Goal: Information Seeking & Learning: Learn about a topic

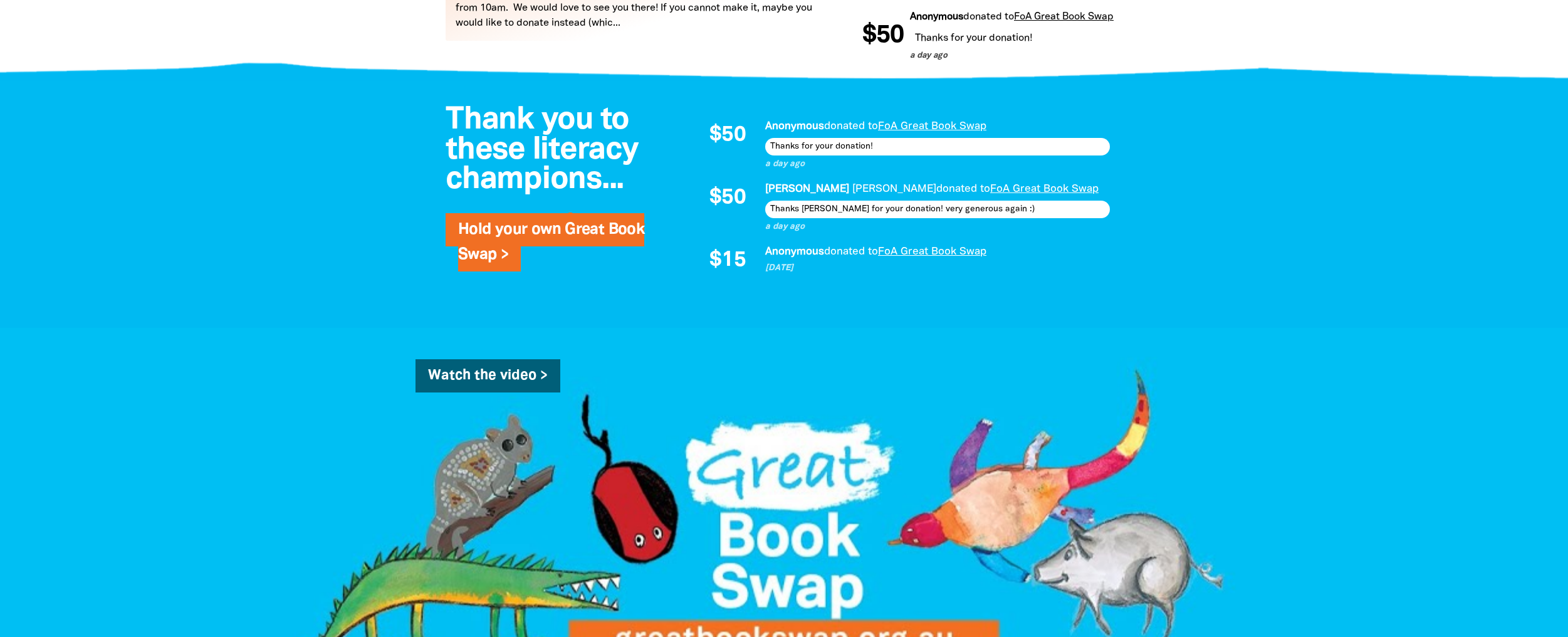
scroll to position [552, 0]
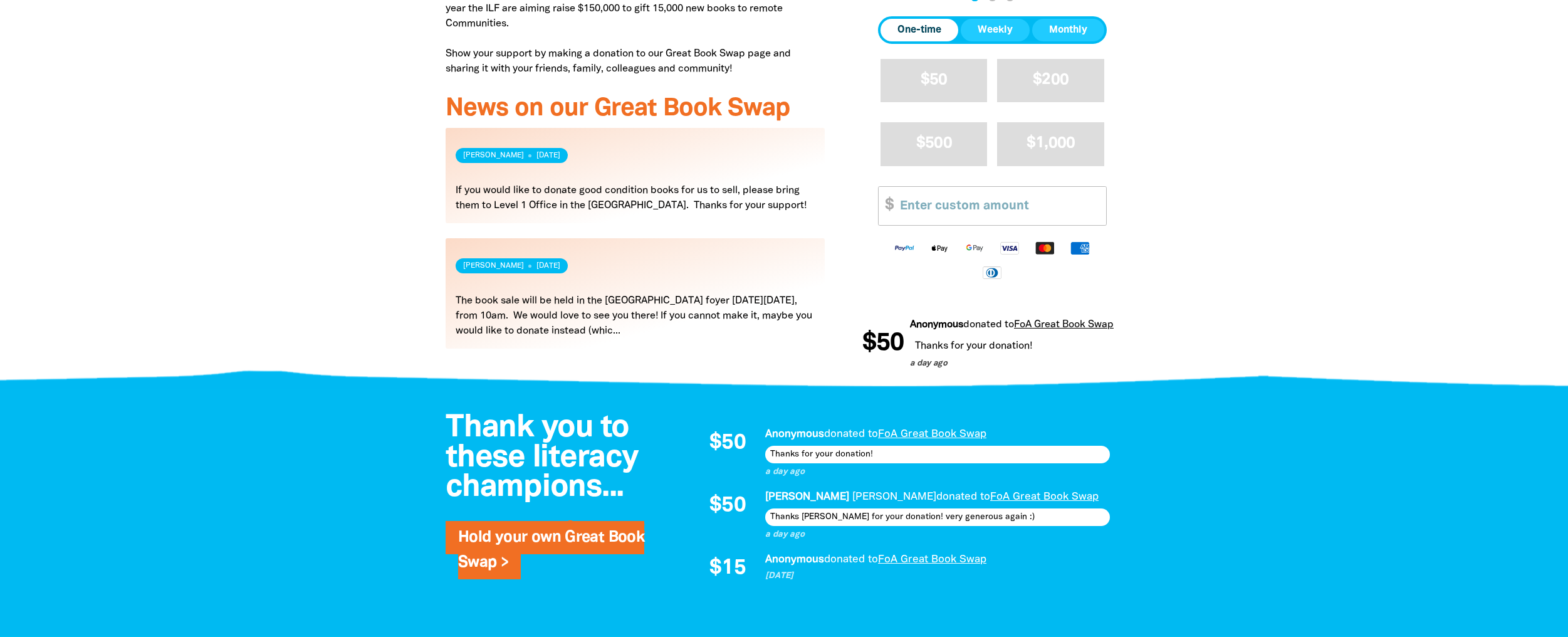
click at [593, 188] on link "Read more" at bounding box center [635, 175] width 379 height 95
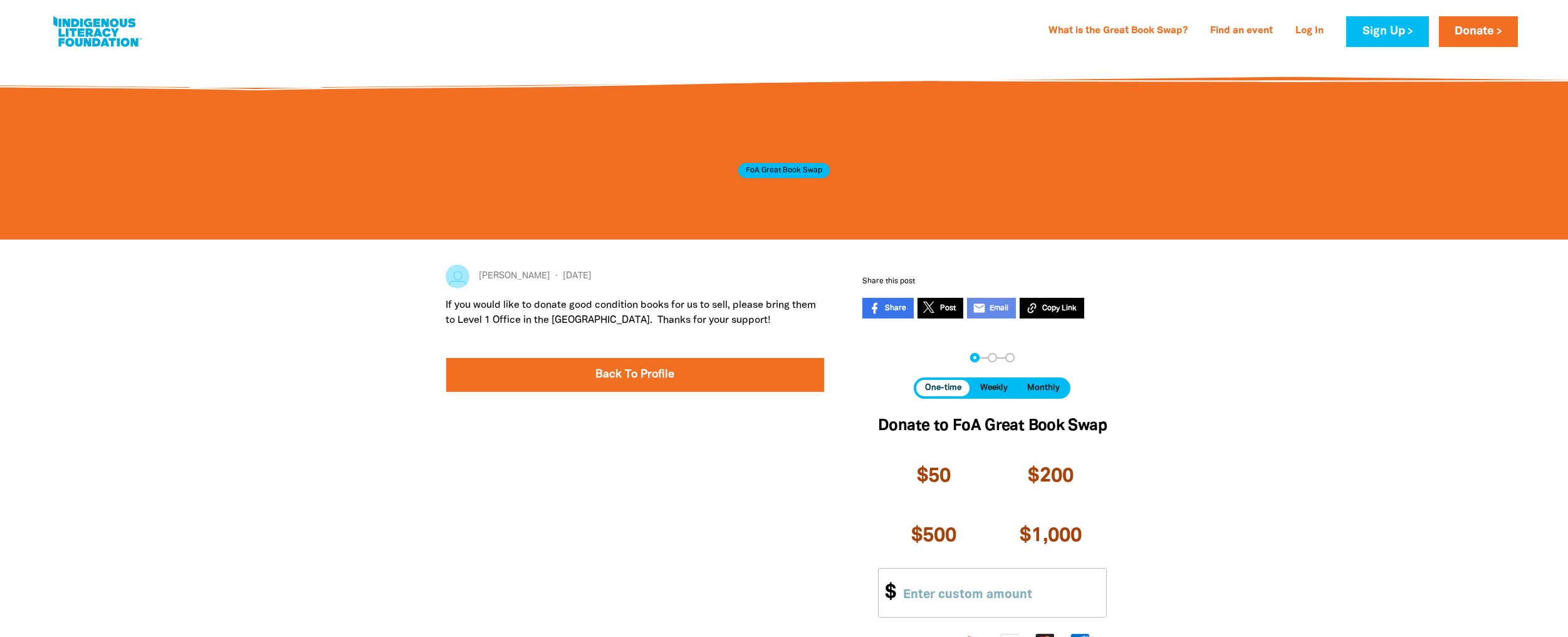
click at [297, 323] on div at bounding box center [784, 480] width 1568 height 482
click at [561, 382] on link "Back To Profile" at bounding box center [634, 374] width 378 height 34
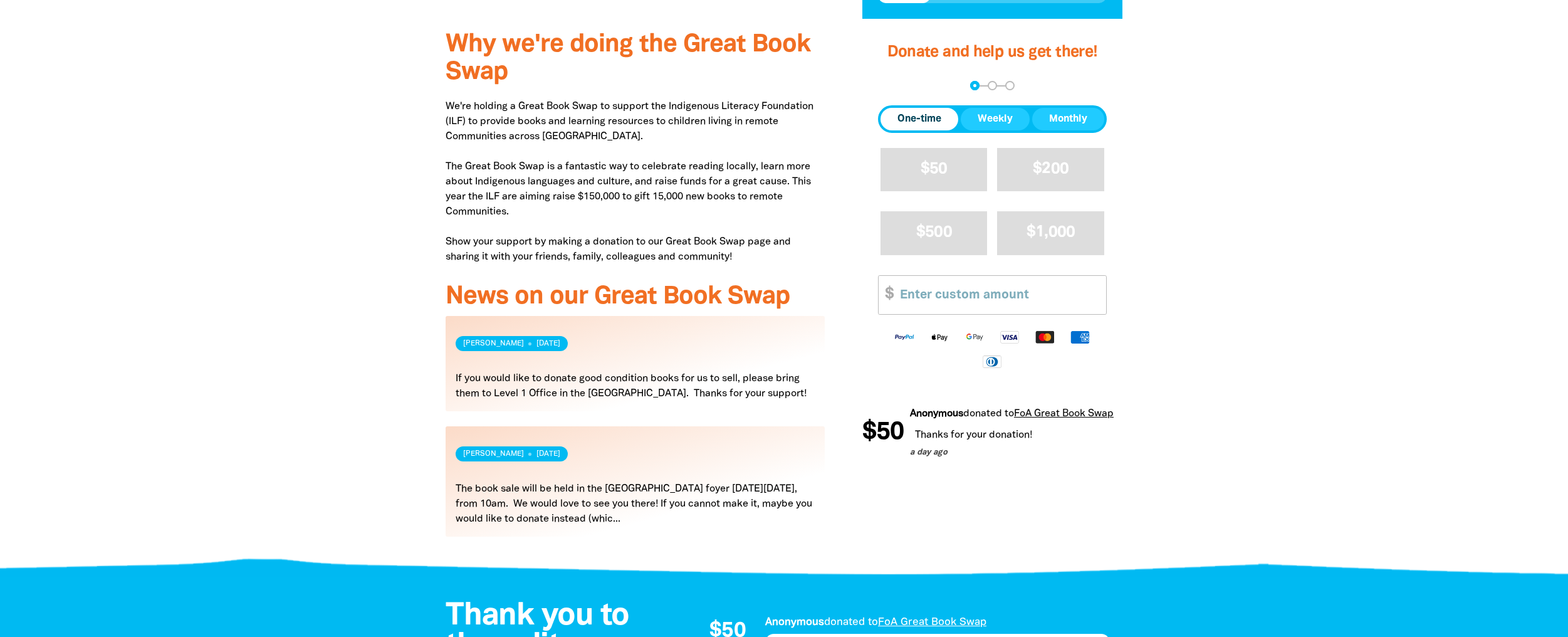
scroll to position [376, 0]
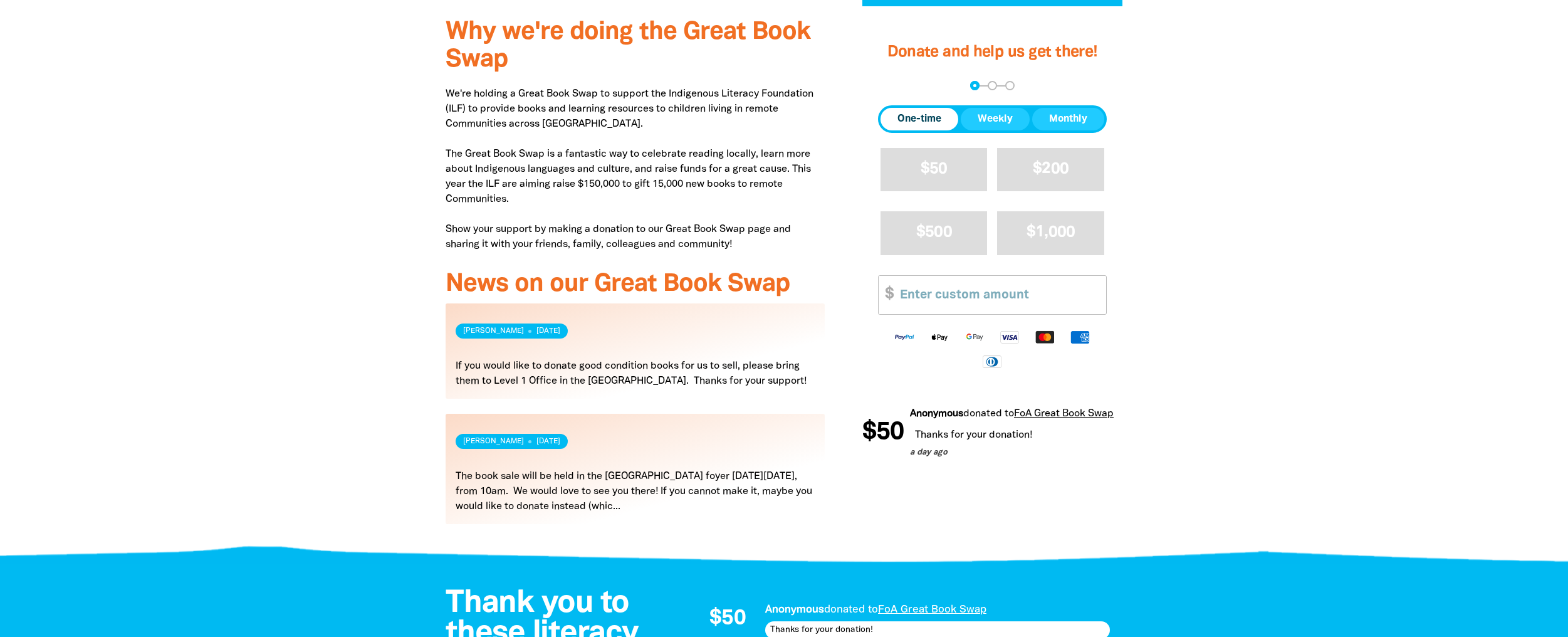
click at [586, 475] on link "Read more" at bounding box center [635, 468] width 379 height 111
